Goal: Task Accomplishment & Management: Manage account settings

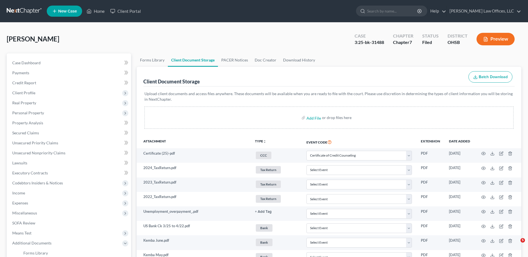
select select "7"
select select "37"
select select "52"
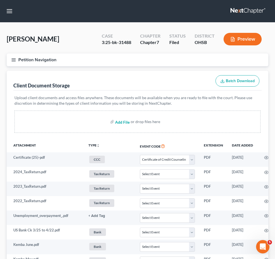
select select "7"
select select "37"
select select "52"
select select "7"
select select "37"
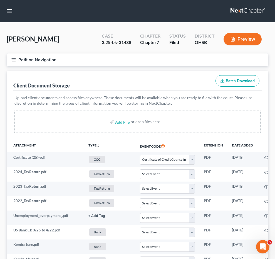
select select "52"
select select "7"
select select "37"
select select "52"
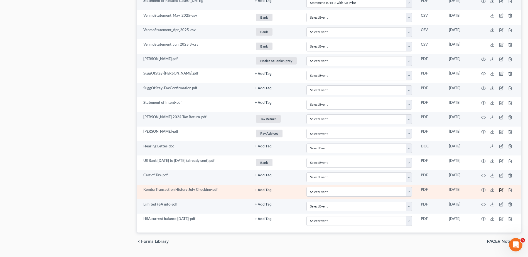
click at [502, 189] on icon "button" at bounding box center [501, 190] width 4 height 4
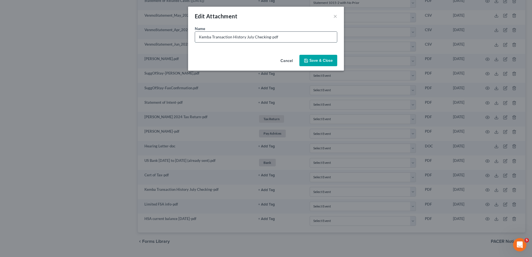
click at [269, 36] on input "Kemba Transaction History July Checking-pdf" at bounding box center [266, 37] width 142 height 11
type input "Kemba Transaction History July Checking (did not send)-pdf"
click at [317, 60] on span "Save & Close" at bounding box center [320, 60] width 23 height 5
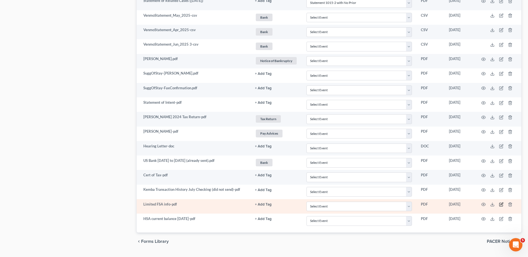
click at [501, 204] on icon "button" at bounding box center [501, 204] width 3 height 3
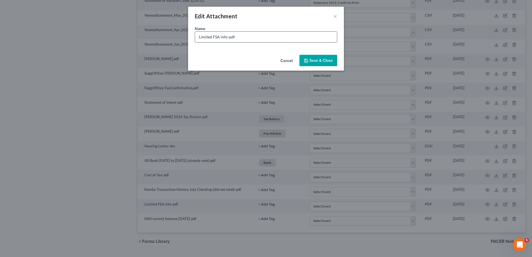
click at [226, 38] on input "Limited FSA info-pdf" at bounding box center [266, 37] width 142 height 11
type input "Limited FSA info (did not send)-pdf"
click at [319, 60] on span "Save & Close" at bounding box center [320, 60] width 23 height 5
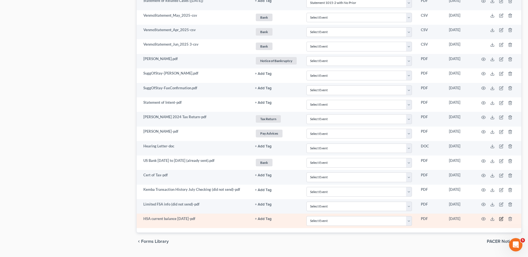
click at [500, 218] on icon "button" at bounding box center [501, 219] width 4 height 4
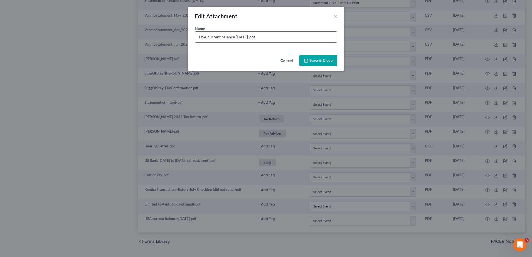
click at [257, 37] on input "HSA current balance [DATE]-pdf" at bounding box center [266, 37] width 142 height 11
type input "HSA current balance [DATE] (did not send)-pdf"
click at [316, 61] on span "Save & Close" at bounding box center [320, 60] width 23 height 5
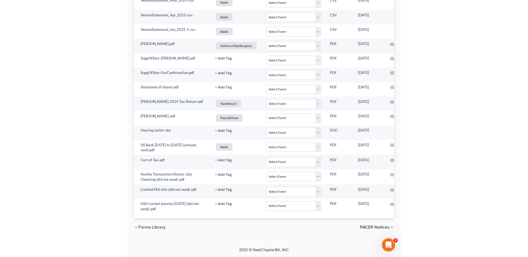
scroll to position [1068, 0]
